Goal: Task Accomplishment & Management: Complete application form

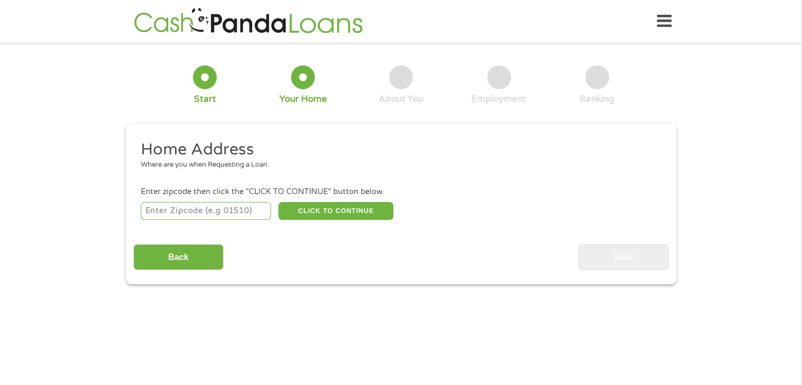
click at [240, 207] on input "number" at bounding box center [206, 211] width 130 height 18
type input "121"
type input "121e2"
type input "1"
type input "33064"
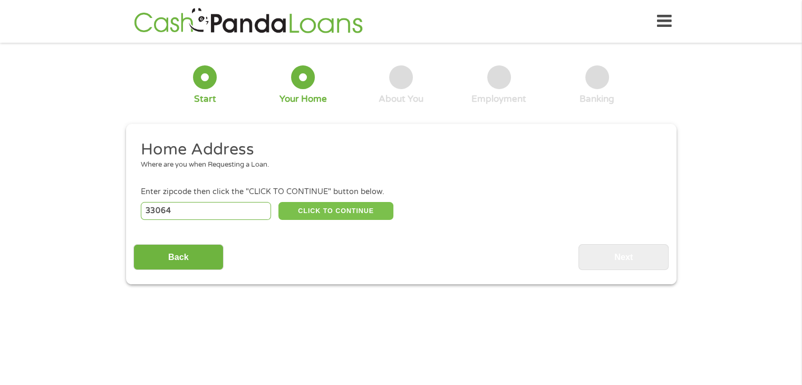
click at [317, 210] on button "CLICK TO CONTINUE" at bounding box center [335, 211] width 115 height 18
type input "33064"
type input "[GEOGRAPHIC_DATA]"
select select "[US_STATE]"
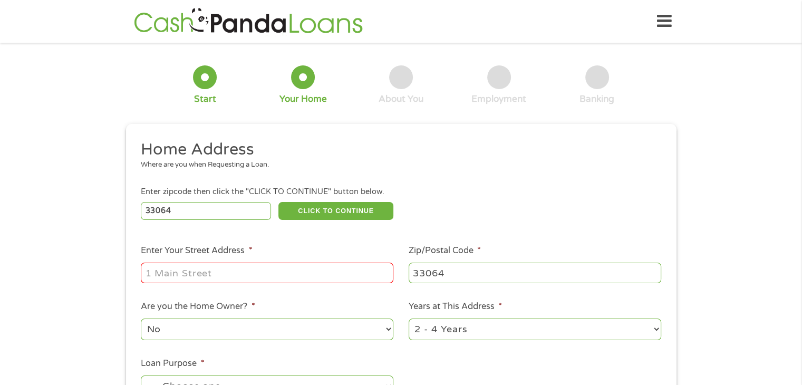
click at [277, 272] on input "Enter Your Street Address *" at bounding box center [267, 272] width 252 height 20
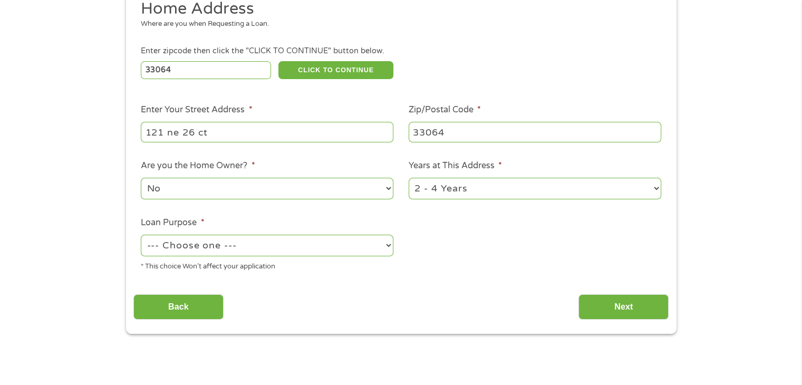
scroll to position [149, 0]
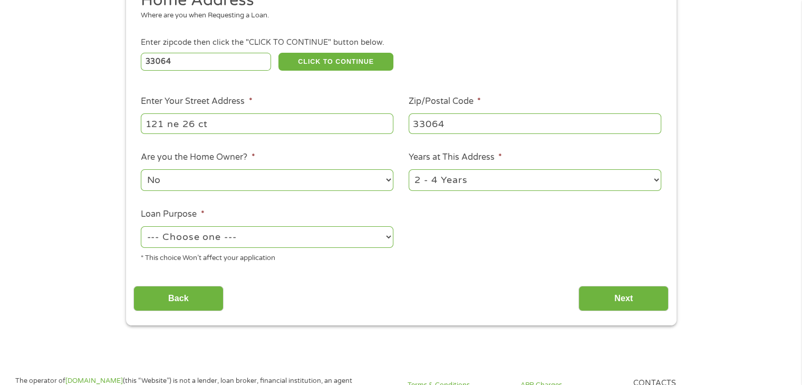
type input "121 ne 26 ct"
click at [533, 183] on select "1 Year or less 1 - 2 Years 2 - 4 Years Over 4 Years" at bounding box center [534, 180] width 252 height 22
select select "60months"
click at [408, 170] on select "1 Year or less 1 - 2 Years 2 - 4 Years Over 4 Years" at bounding box center [534, 180] width 252 height 22
click at [348, 245] on select "--- Choose one --- Pay Bills Debt Consolidation Home Improvement Major Purchase…" at bounding box center [267, 237] width 252 height 22
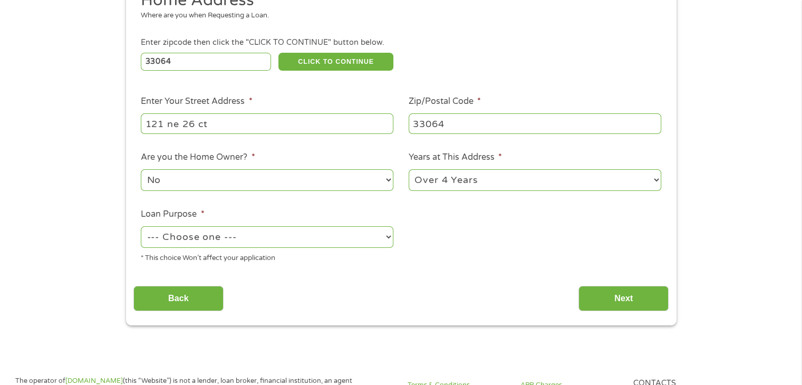
select select "shorttermcash"
click at [141, 227] on select "--- Choose one --- Pay Bills Debt Consolidation Home Improvement Major Purchase…" at bounding box center [267, 237] width 252 height 22
click at [254, 188] on select "No Yes" at bounding box center [267, 180] width 252 height 22
click at [141, 170] on select "No Yes" at bounding box center [267, 180] width 252 height 22
click at [587, 289] on input "Next" at bounding box center [623, 299] width 90 height 26
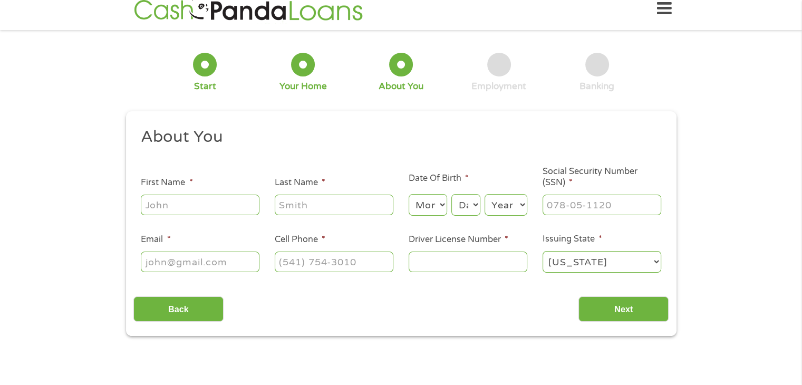
scroll to position [0, 0]
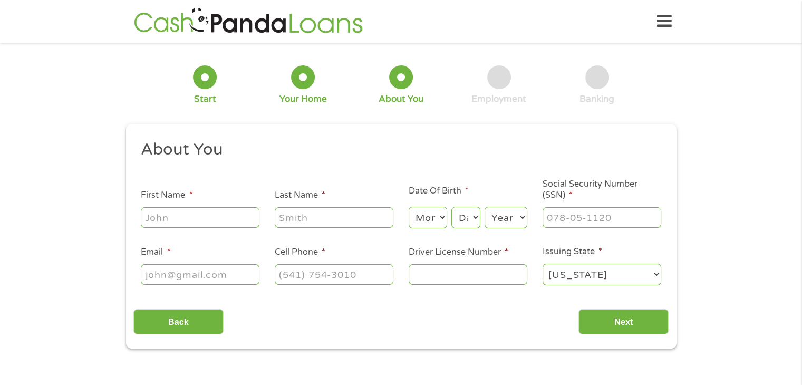
click at [192, 220] on input "First Name *" at bounding box center [200, 217] width 119 height 20
type input "[PERSON_NAME]"
click at [289, 222] on input "Last Name *" at bounding box center [334, 217] width 119 height 20
type input "[PERSON_NAME]"
drag, startPoint x: 428, startPoint y: 218, endPoint x: 665, endPoint y: 162, distance: 242.5
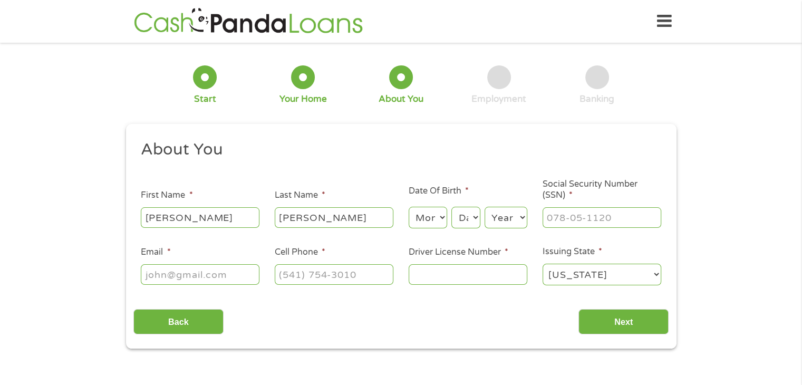
click at [665, 162] on ul "About You This field is hidden when viewing the form Title * --- Choose one ---…" at bounding box center [400, 216] width 535 height 155
click at [442, 216] on select "Month 1 2 3 4 5 6 7 8 9 10 11 12" at bounding box center [427, 218] width 38 height 22
select select "7"
click at [408, 207] on select "Month 1 2 3 4 5 6 7 8 9 10 11 12" at bounding box center [427, 218] width 38 height 22
click at [470, 212] on select "Day 1 2 3 4 5 6 7 8 9 10 11 12 13 14 15 16 17 18 19 20 21 22 23 24 25 26 27 28 …" at bounding box center [465, 218] width 28 height 22
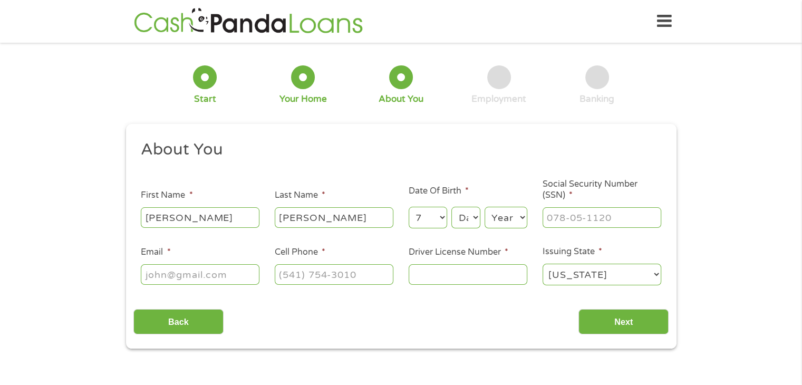
select select "16"
click at [451, 207] on select "Day 1 2 3 4 5 6 7 8 9 10 11 12 13 14 15 16 17 18 19 20 21 22 23 24 25 26 27 28 …" at bounding box center [465, 218] width 28 height 22
click at [504, 211] on select "Year [DATE] 2006 2005 2004 2003 2002 2001 2000 1999 1998 1997 1996 1995 1994 19…" at bounding box center [505, 218] width 43 height 22
select select "2002"
click at [484, 207] on select "Year [DATE] 2006 2005 2004 2003 2002 2001 2000 1999 1998 1997 1996 1995 1994 19…" at bounding box center [505, 218] width 43 height 22
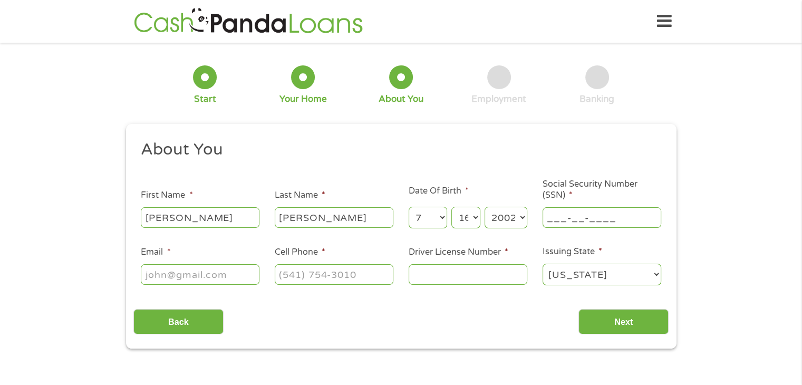
click at [584, 219] on input "___-__-____" at bounding box center [601, 217] width 119 height 20
click at [583, 220] on input "772-16-6410" at bounding box center [601, 217] width 119 height 20
type input "772-12-6410"
click at [188, 275] on input "Email *" at bounding box center [200, 274] width 119 height 20
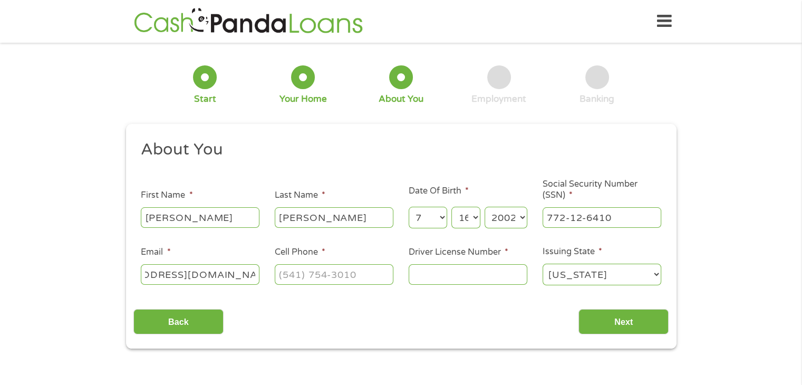
type input "[EMAIL_ADDRESS][DOMAIN_NAME]"
click at [298, 275] on input "(___) ___-____" at bounding box center [334, 274] width 119 height 20
type input "[PHONE_NUMBER]"
click at [476, 269] on input "Driver License Number *" at bounding box center [467, 274] width 119 height 20
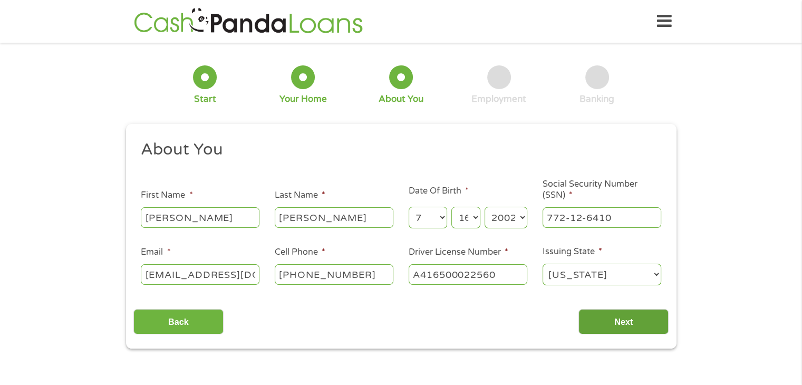
type input "A416500022560"
click at [607, 316] on input "Next" at bounding box center [623, 322] width 90 height 26
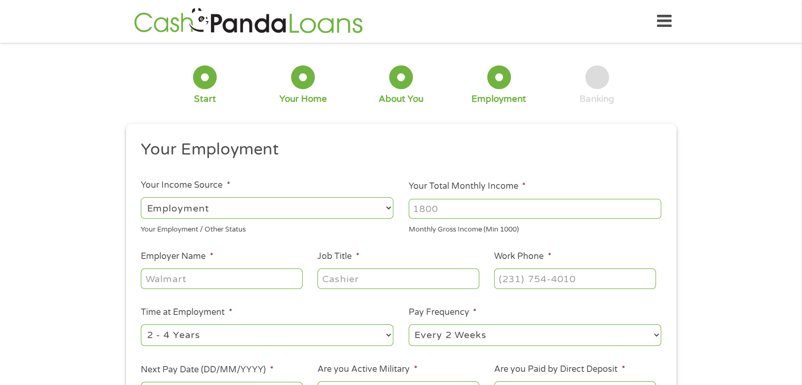
click at [457, 210] on input "Your Total Monthly Income *" at bounding box center [534, 209] width 252 height 20
type input "6700"
click at [204, 278] on input "Employer Name *" at bounding box center [221, 278] width 161 height 20
type input "crown roofing"
click at [330, 284] on input "Job Title *" at bounding box center [397, 278] width 161 height 20
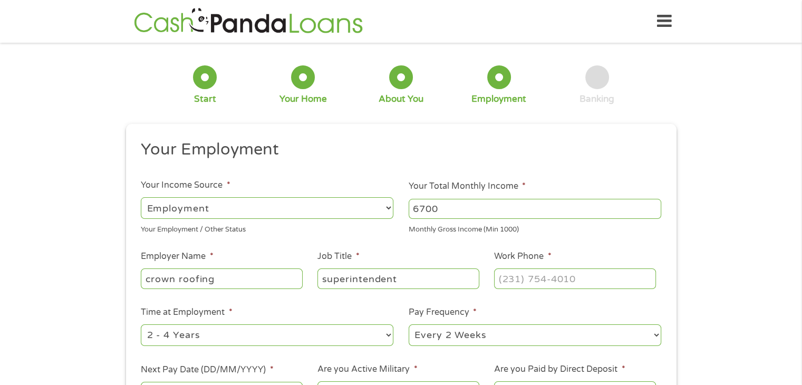
type input "superintendent"
click at [581, 279] on input "(___) ___-____" at bounding box center [574, 278] width 161 height 20
type input "[PHONE_NUMBER]"
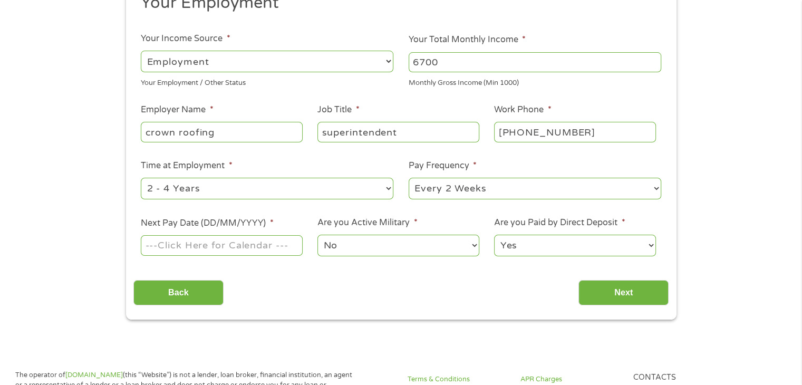
scroll to position [151, 0]
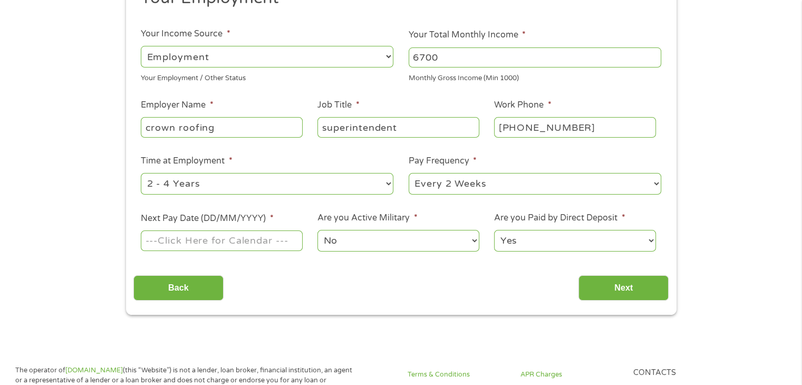
click at [567, 182] on select "--- Choose one --- Every 2 Weeks Every Week Monthly Semi-Monthly" at bounding box center [534, 184] width 252 height 22
select select "weekly"
click at [408, 173] on select "--- Choose one --- Every 2 Weeks Every Week Monthly Semi-Monthly" at bounding box center [534, 184] width 252 height 22
click at [251, 243] on input "Next Pay Date (DD/MM/YYYY) *" at bounding box center [221, 240] width 161 height 20
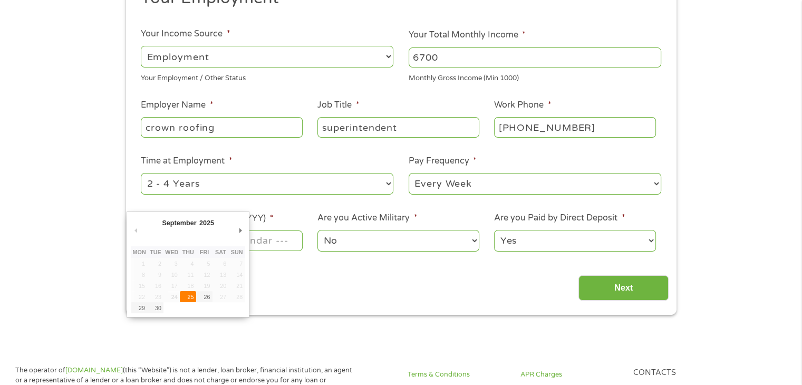
type input "[DATE]"
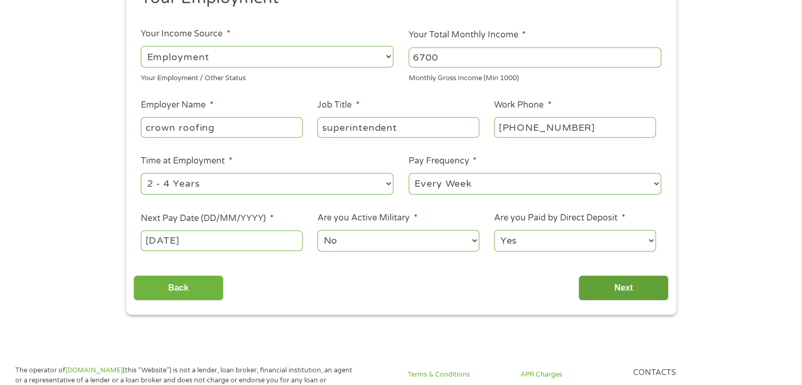
click at [619, 288] on input "Next" at bounding box center [623, 288] width 90 height 26
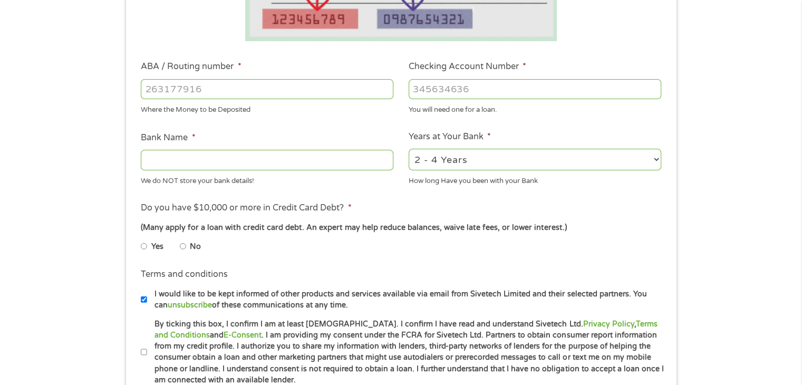
scroll to position [280, 0]
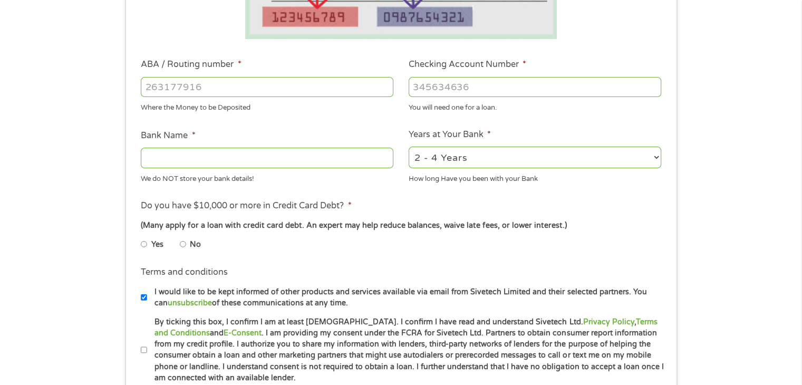
click at [183, 245] on input "No" at bounding box center [183, 244] width 6 height 17
radio input "true"
click at [265, 87] on input "ABA / Routing number *" at bounding box center [267, 87] width 252 height 20
click at [215, 83] on input "ABA / Routing number *" at bounding box center [267, 87] width 252 height 20
type input "031101279"
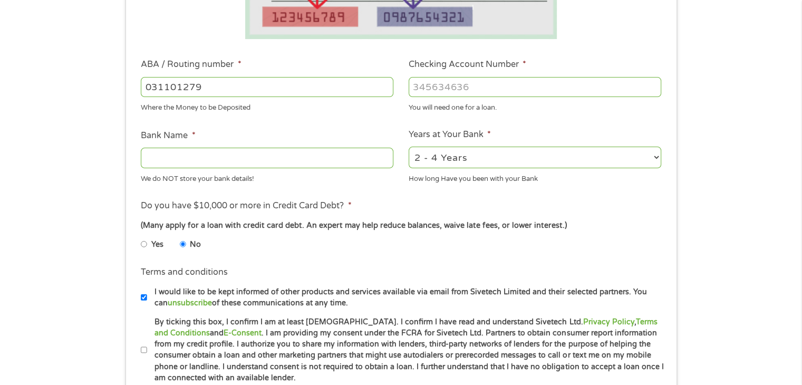
type input "THE BANCORP BANK"
type input "031101279"
click at [473, 90] on input "Checking Account Number *" at bounding box center [534, 87] width 252 height 20
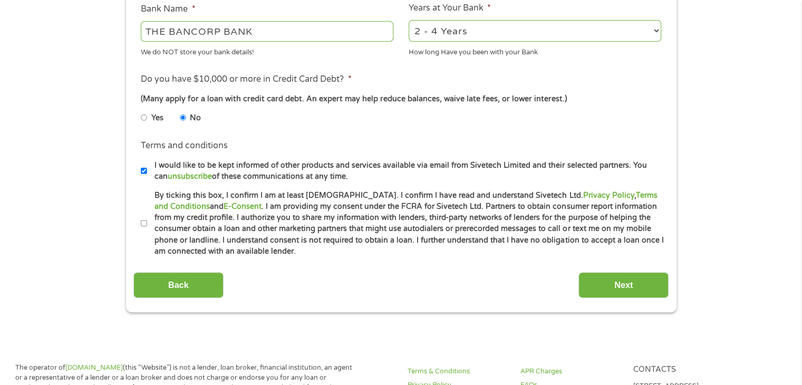
scroll to position [422, 0]
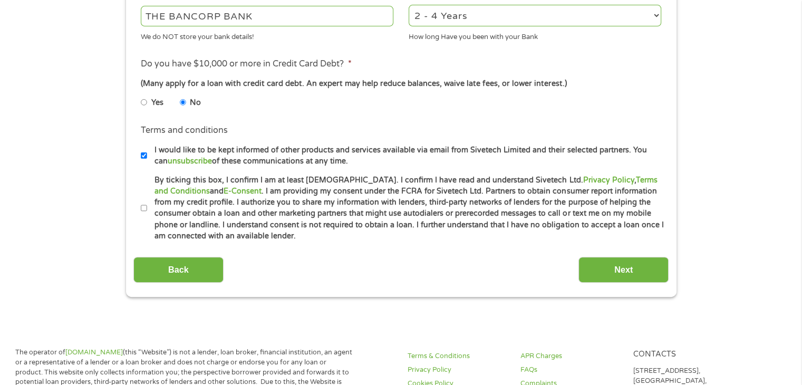
type input "169112251726"
click at [146, 209] on input "By ticking this box, I confirm I am at least [DEMOGRAPHIC_DATA]. I confirm I ha…" at bounding box center [144, 208] width 6 height 17
checkbox input "true"
click at [618, 268] on input "Next" at bounding box center [623, 270] width 90 height 26
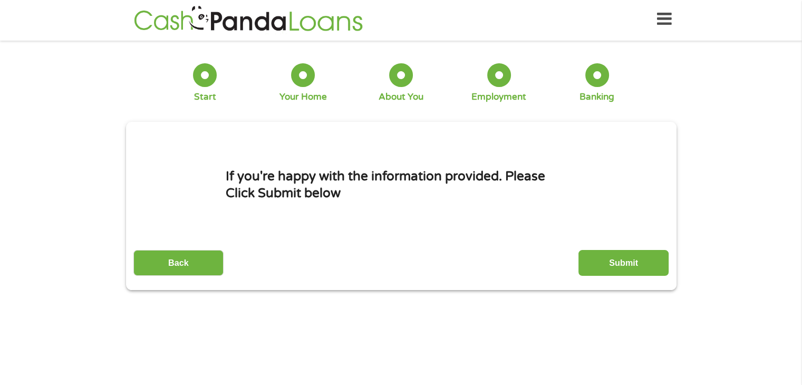
scroll to position [0, 0]
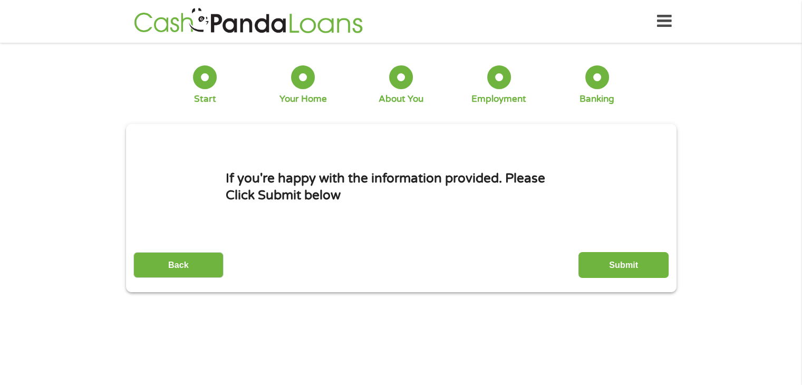
click at [618, 268] on input "Submit" at bounding box center [623, 265] width 90 height 26
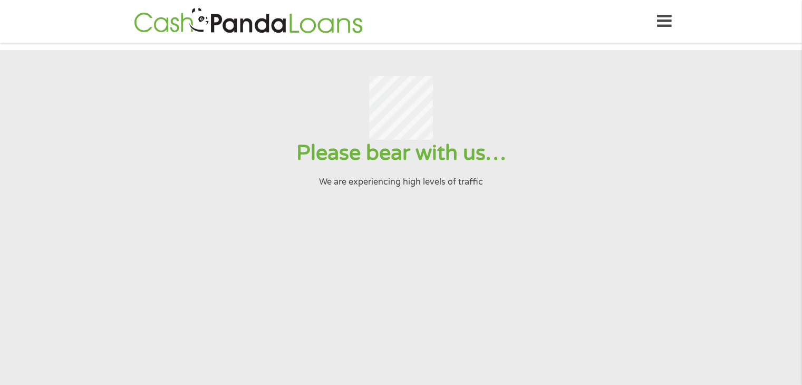
click at [524, 126] on div at bounding box center [401, 108] width 776 height 64
click at [662, 18] on icon at bounding box center [664, 21] width 15 height 26
